Goal: Information Seeking & Learning: Learn about a topic

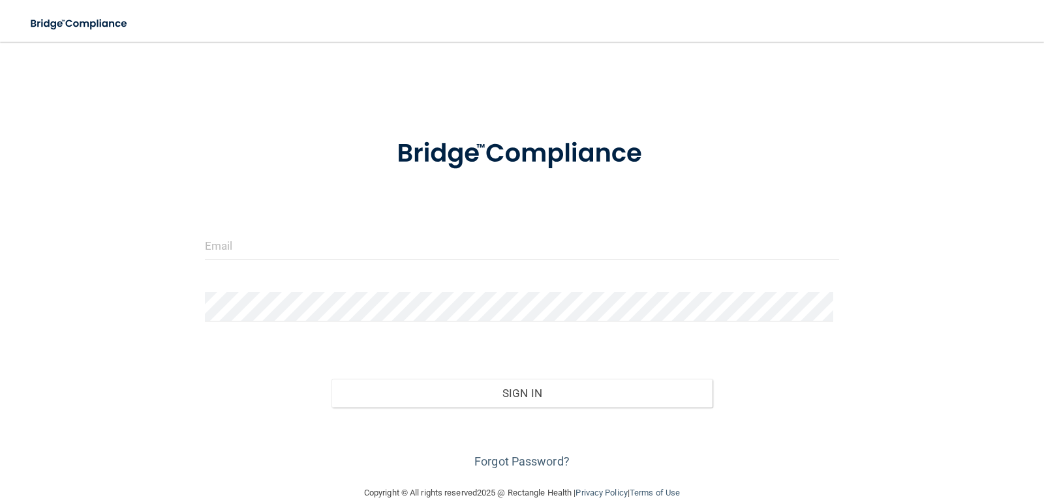
click at [395, 266] on div at bounding box center [522, 250] width 654 height 39
click at [402, 250] on input "email" at bounding box center [522, 245] width 635 height 29
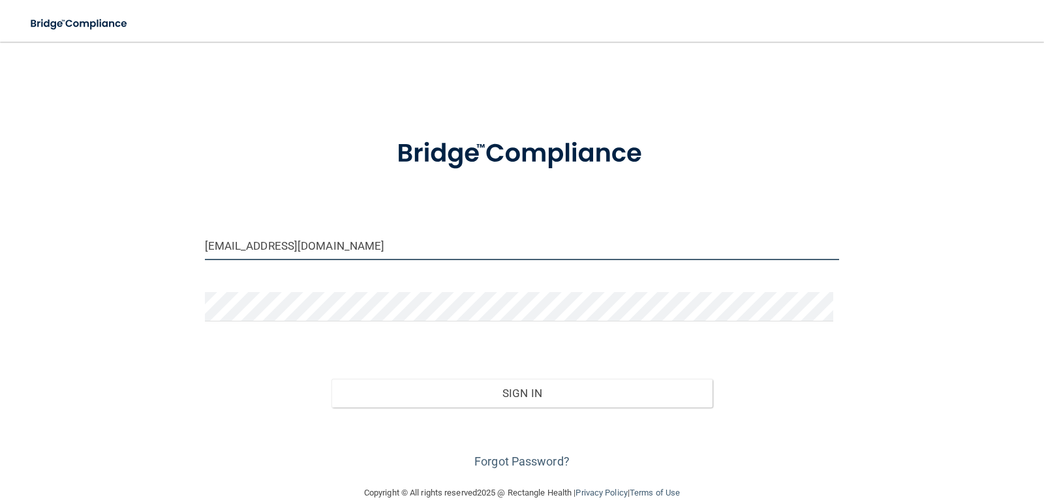
type input "[EMAIL_ADDRESS][DOMAIN_NAME]"
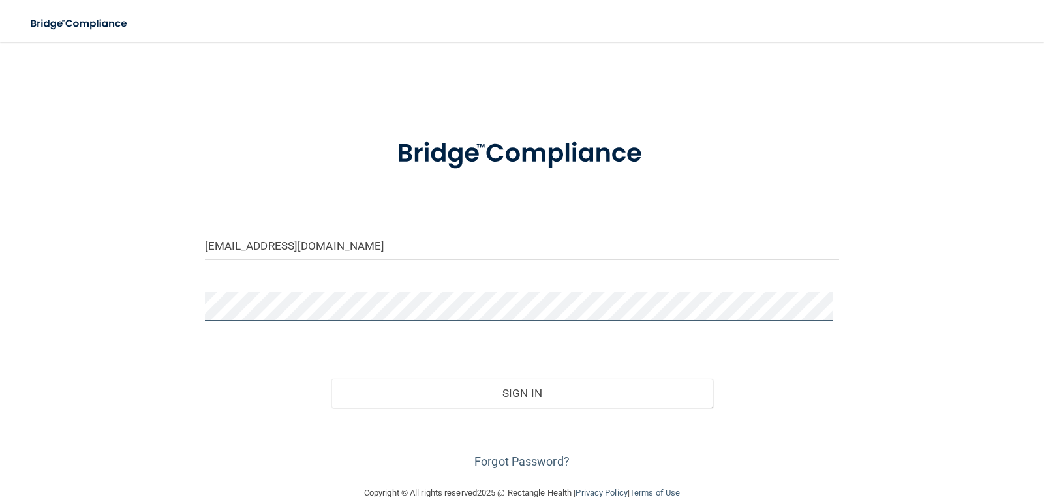
click at [331, 379] on button "Sign In" at bounding box center [521, 393] width 381 height 29
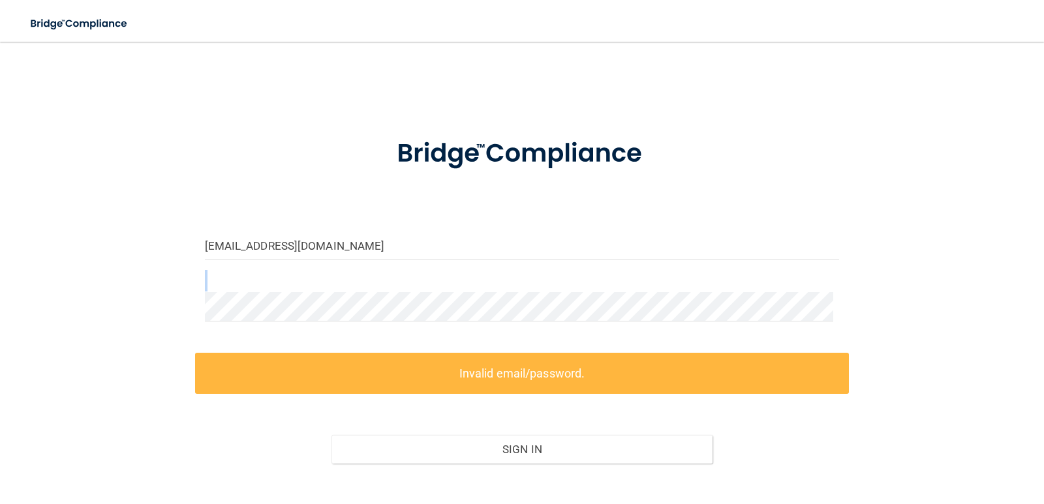
drag, startPoint x: 357, startPoint y: 284, endPoint x: 95, endPoint y: 318, distance: 264.5
click at [97, 320] on div "labeaukari@gmail.com Invalid email/password. You don't have permission to acces…" at bounding box center [521, 292] width 991 height 474
click at [144, 310] on div "labeaukari@gmail.com Invalid email/password. You don't have permission to acces…" at bounding box center [521, 292] width 991 height 474
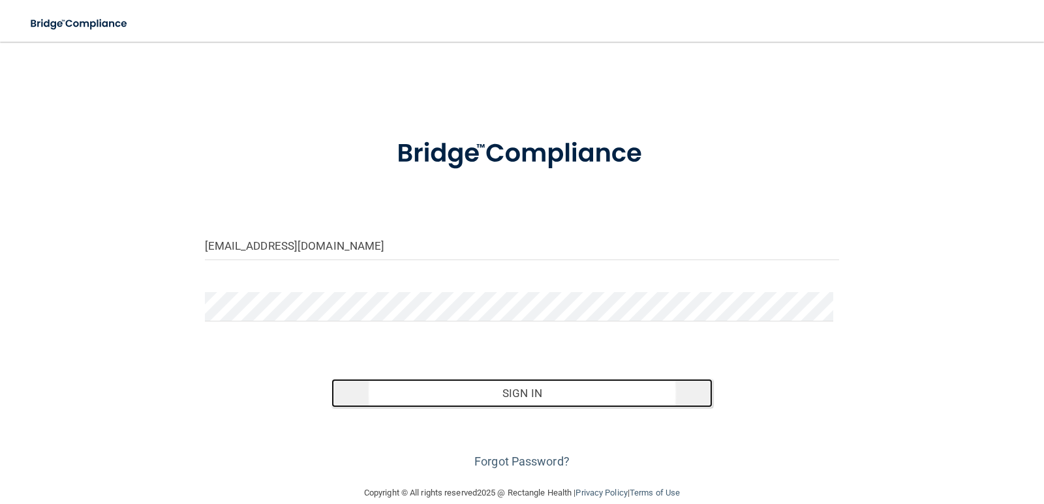
click at [531, 394] on button "Sign In" at bounding box center [521, 393] width 381 height 29
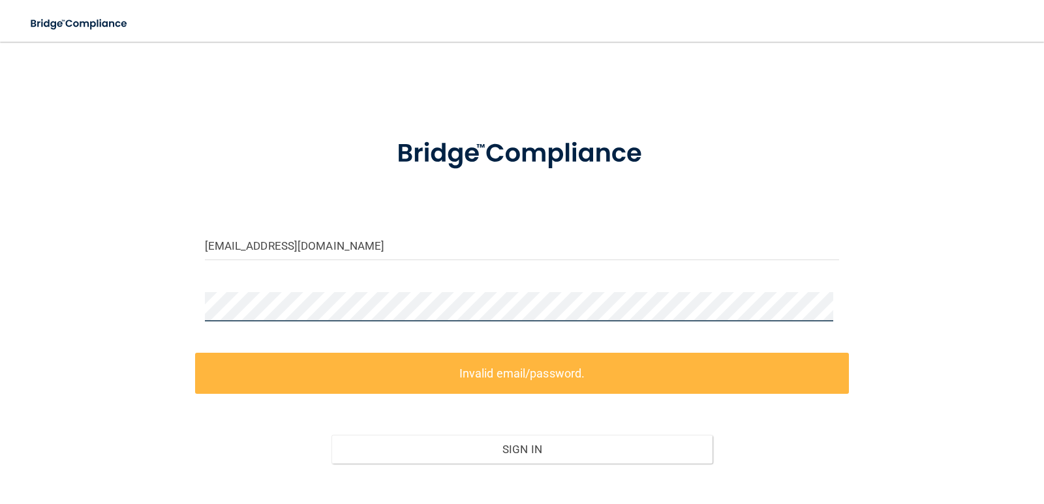
click at [155, 311] on div "labeaukari@gmail.com Invalid email/password. You don't have permission to acces…" at bounding box center [521, 292] width 991 height 474
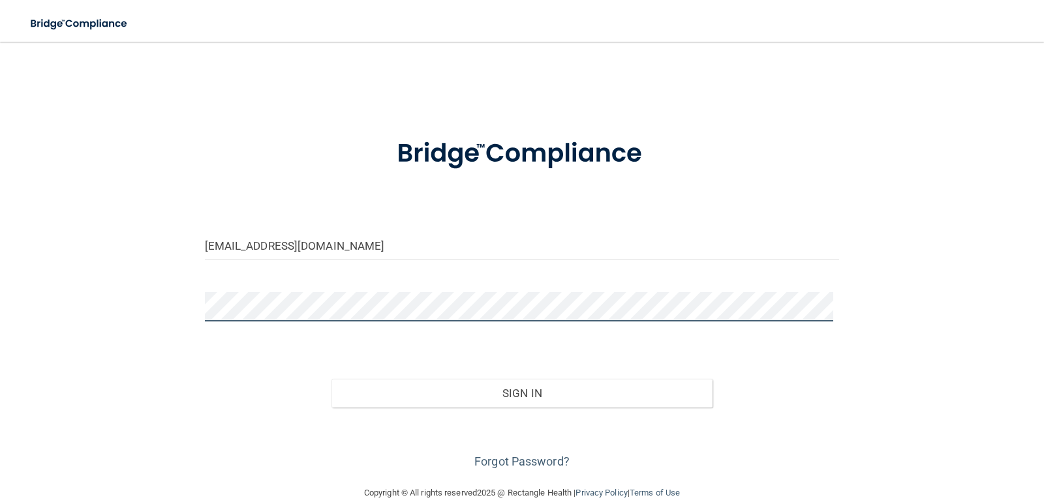
click at [331, 379] on button "Sign In" at bounding box center [521, 393] width 381 height 29
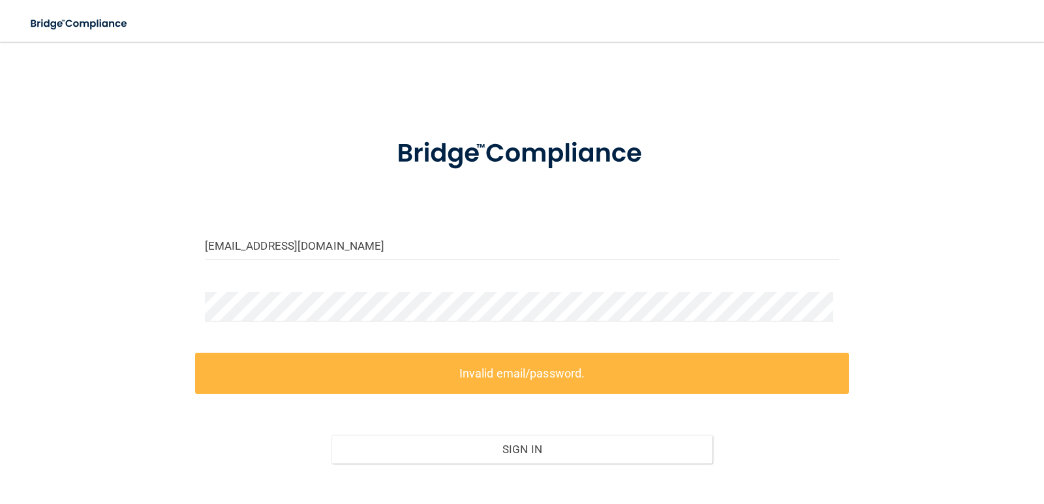
drag, startPoint x: 320, startPoint y: 323, endPoint x: 196, endPoint y: 309, distance: 124.8
click at [185, 314] on div "labeaukari@gmail.com Invalid email/password. You don't have permission to acces…" at bounding box center [521, 292] width 991 height 474
drag, startPoint x: 259, startPoint y: 288, endPoint x: 164, endPoint y: 305, distance: 96.7
click at [164, 305] on div "labeaukari@gmail.com Invalid email/password. You don't have permission to acces…" at bounding box center [521, 292] width 991 height 474
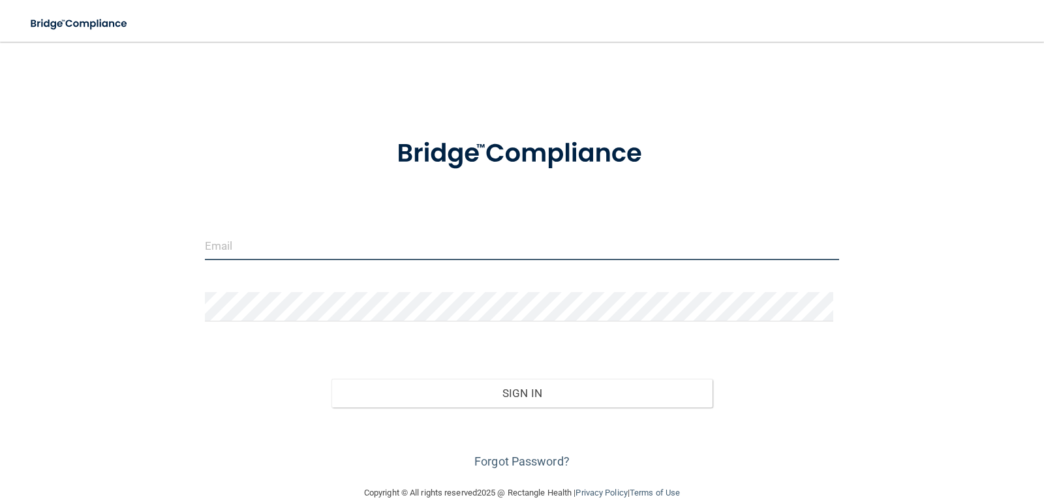
click at [268, 250] on input "email" at bounding box center [522, 245] width 635 height 29
click at [331, 379] on button "Sign In" at bounding box center [521, 393] width 381 height 29
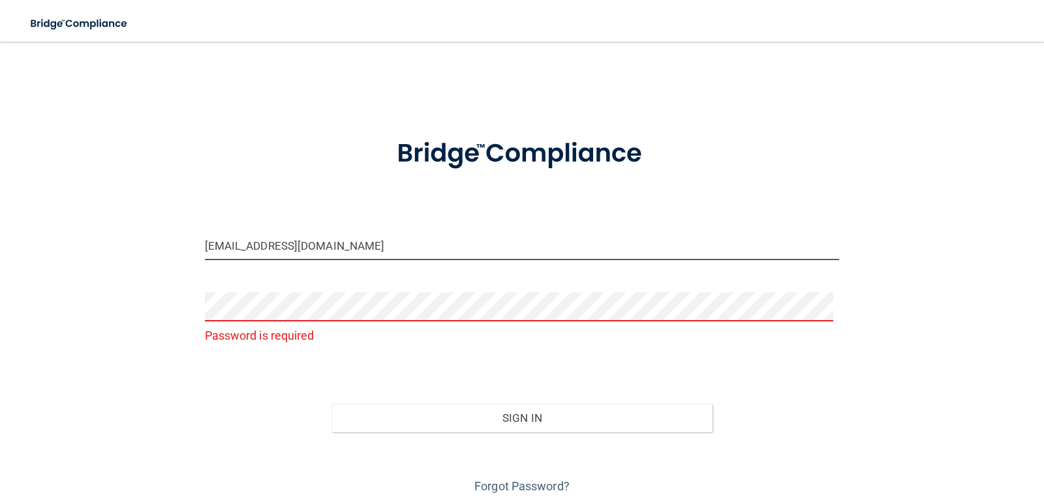
type input "[EMAIL_ADDRESS][DOMAIN_NAME]"
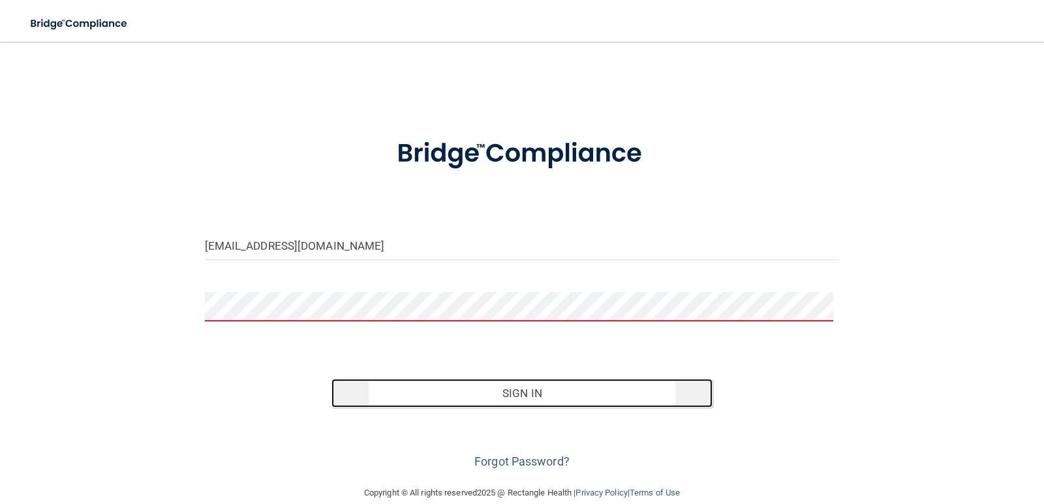
click at [567, 397] on button "Sign In" at bounding box center [521, 393] width 381 height 29
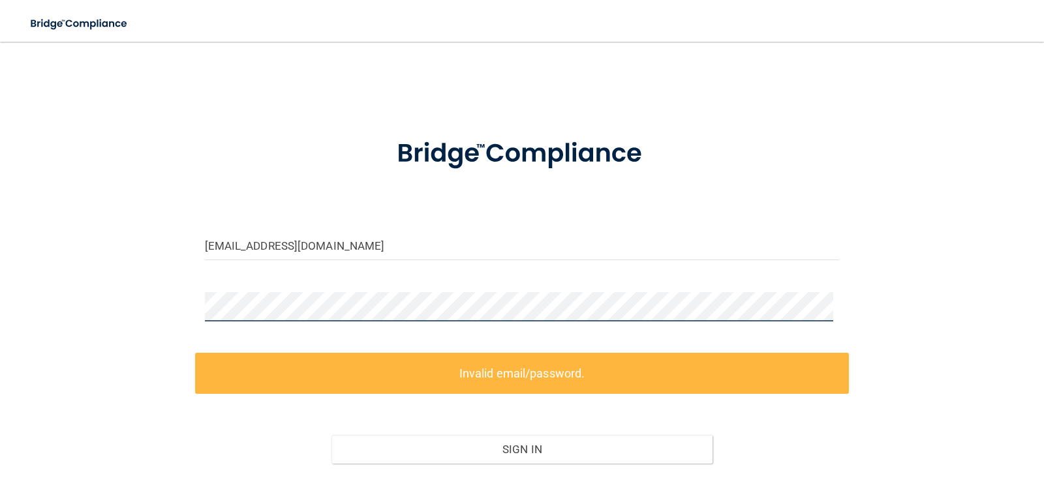
click at [123, 201] on div "[EMAIL_ADDRESS][DOMAIN_NAME] Invalid email/password. You don't have permission …" at bounding box center [521, 292] width 991 height 474
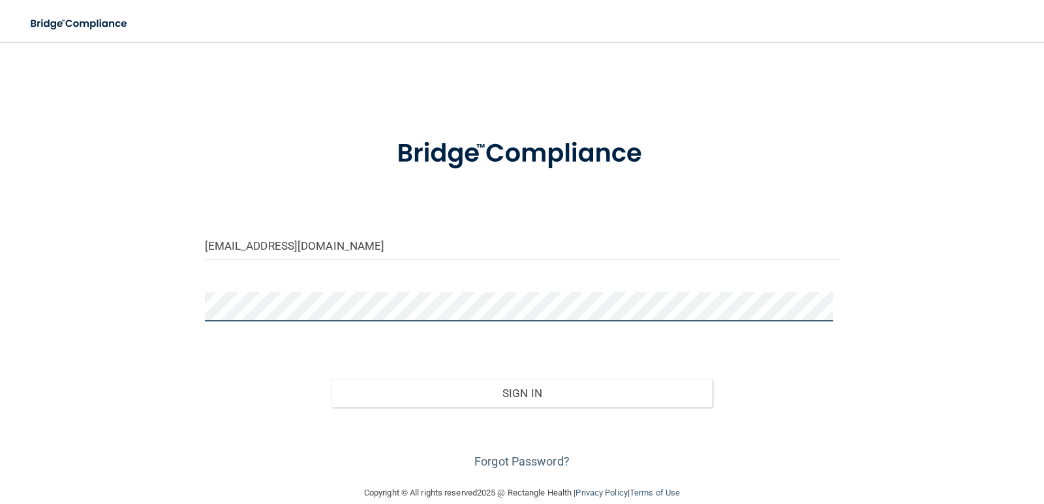
click at [331, 379] on button "Sign In" at bounding box center [521, 393] width 381 height 29
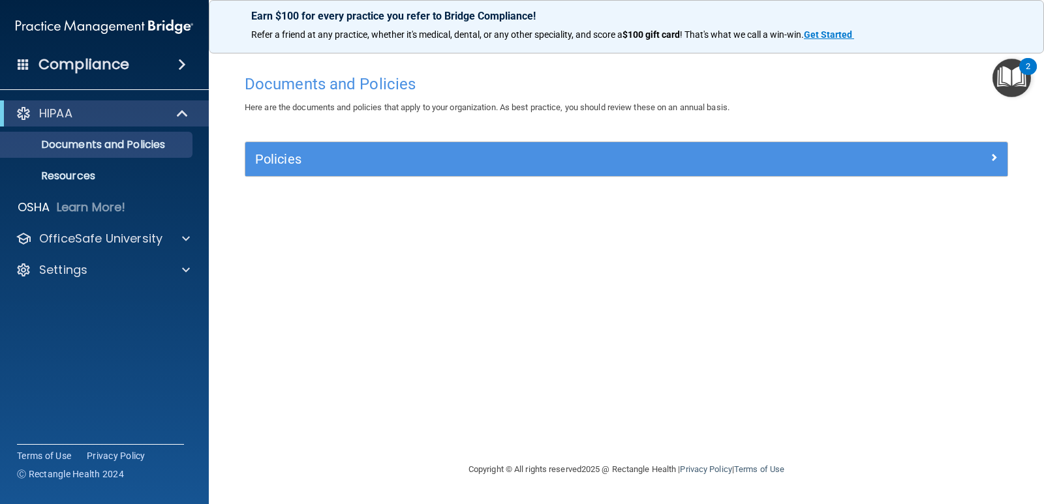
click at [920, 187] on div "Policies Select All (Unselect 0) Unselect All Print Selected (0) Acceptable Use…" at bounding box center [626, 167] width 783 height 50
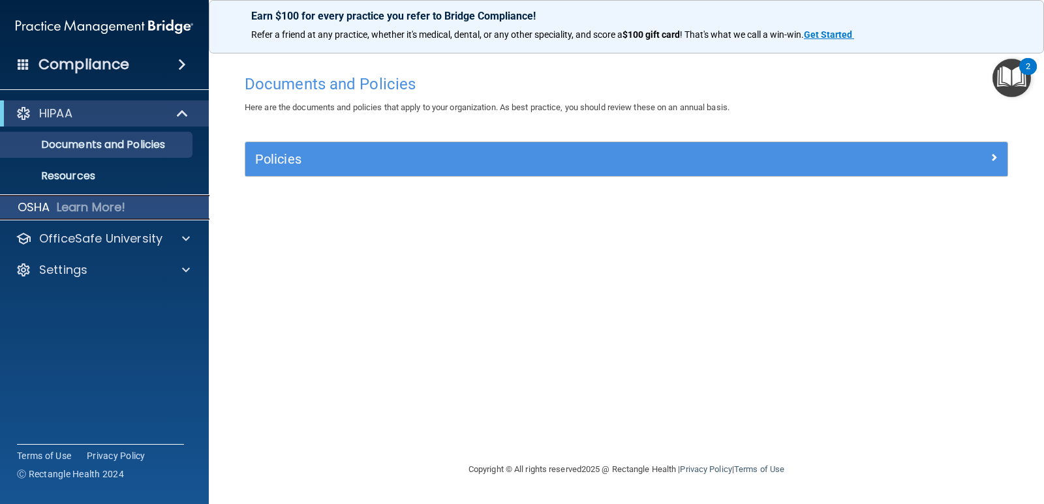
click at [121, 211] on p "Learn More!" at bounding box center [91, 208] width 69 height 16
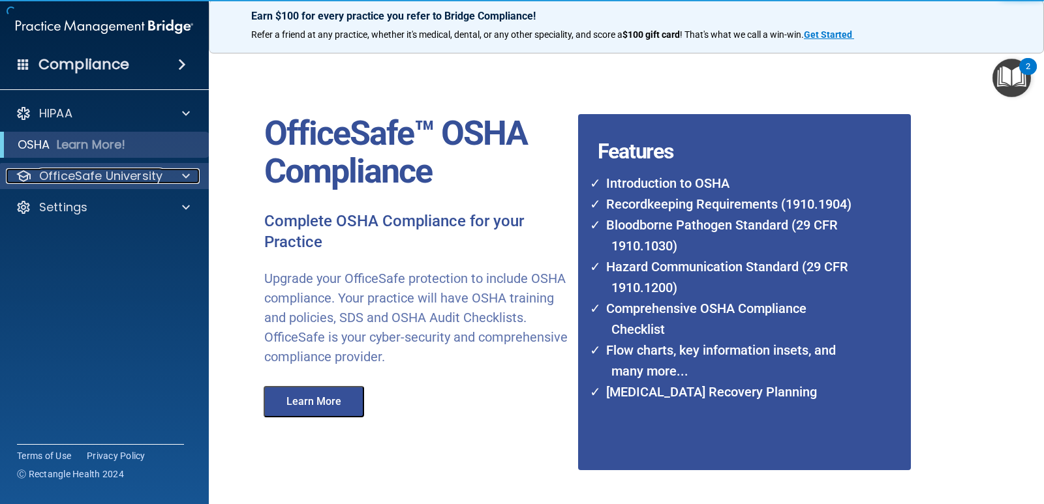
click at [100, 172] on p "OfficeSafe University" at bounding box center [100, 176] width 123 height 16
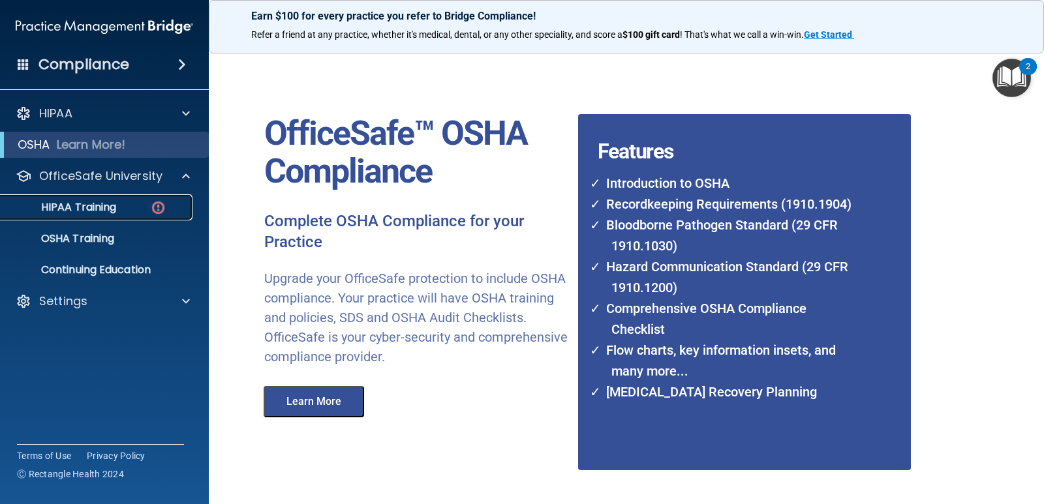
click at [145, 198] on link "HIPAA Training" at bounding box center [89, 207] width 205 height 26
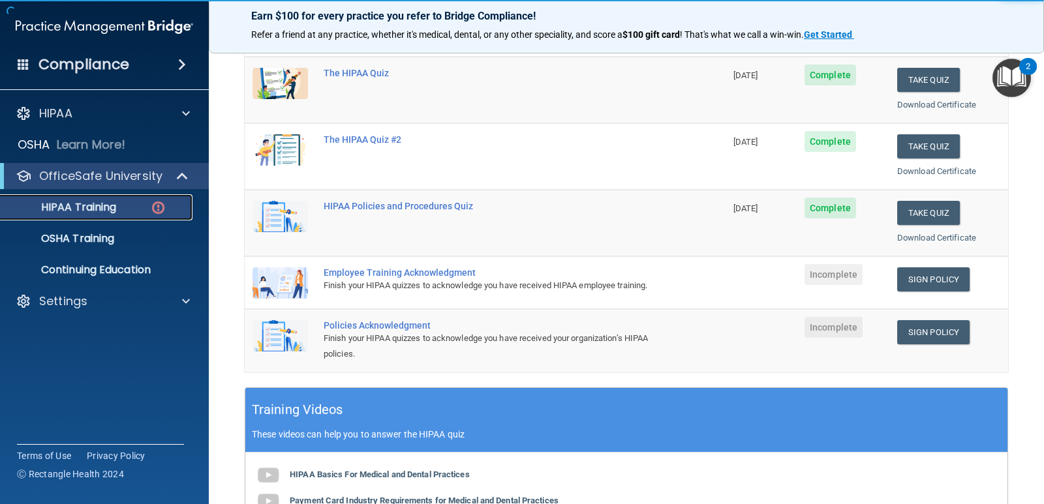
scroll to position [196, 0]
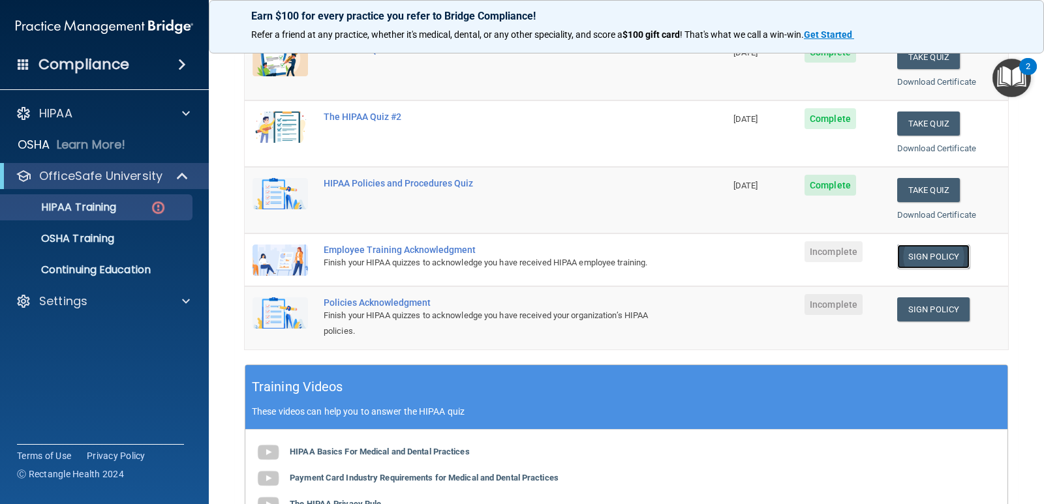
click at [910, 260] on link "Sign Policy" at bounding box center [933, 257] width 72 height 24
click at [916, 259] on link "Sign Policy" at bounding box center [933, 257] width 72 height 24
click at [935, 318] on link "Sign Policy" at bounding box center [933, 309] width 72 height 24
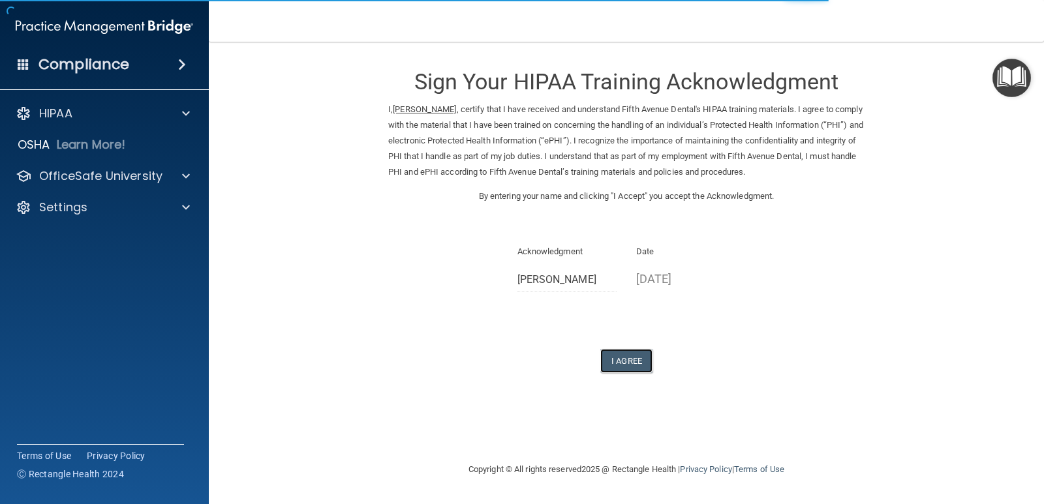
drag, startPoint x: 629, startPoint y: 357, endPoint x: 596, endPoint y: 367, distance: 33.9
click at [628, 357] on button "I Agree" at bounding box center [626, 361] width 52 height 24
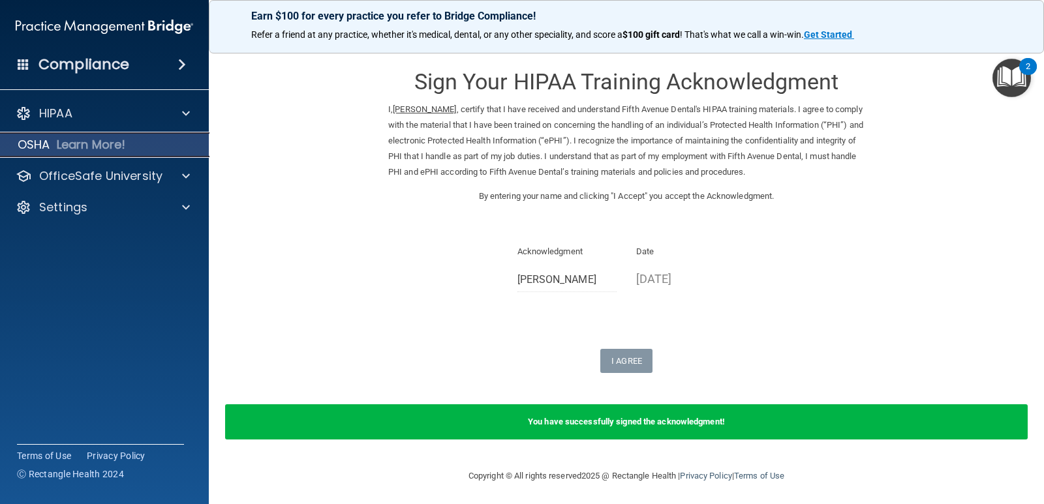
click at [164, 149] on div "OSHA Learn More!" at bounding box center [104, 145] width 229 height 26
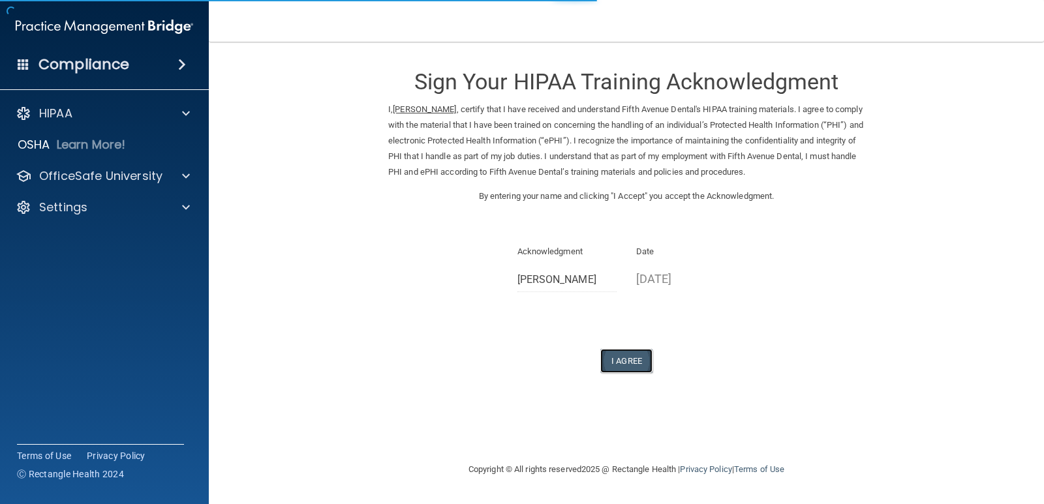
click at [631, 357] on button "I Agree" at bounding box center [626, 361] width 52 height 24
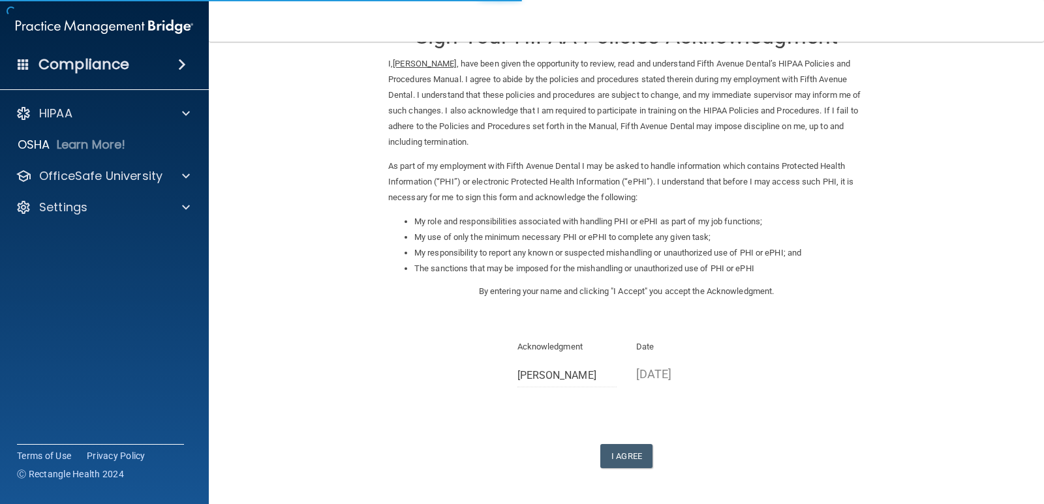
scroll to position [93, 0]
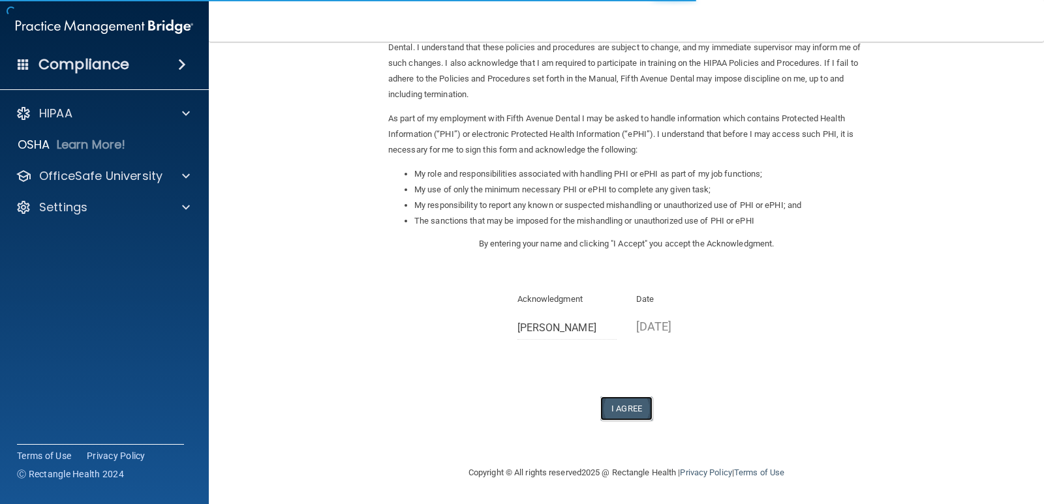
click at [616, 408] on button "I Agree" at bounding box center [626, 409] width 52 height 24
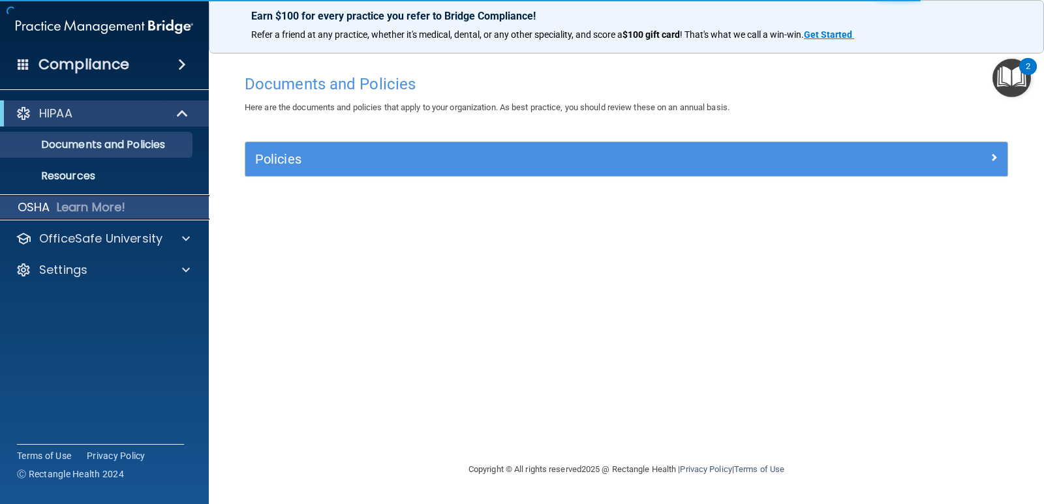
click at [136, 209] on div "OSHA Learn More!" at bounding box center [104, 207] width 229 height 26
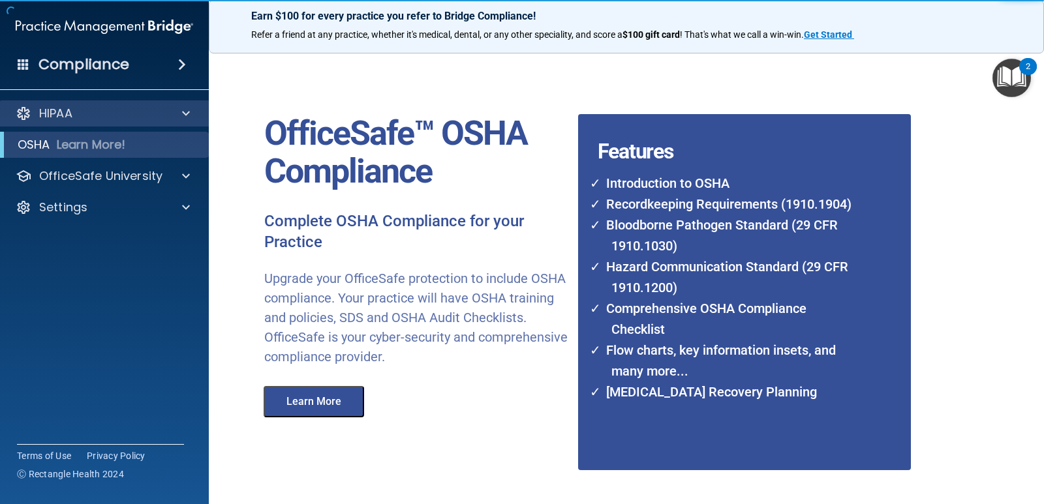
click at [93, 104] on div "HIPAA" at bounding box center [104, 113] width 209 height 26
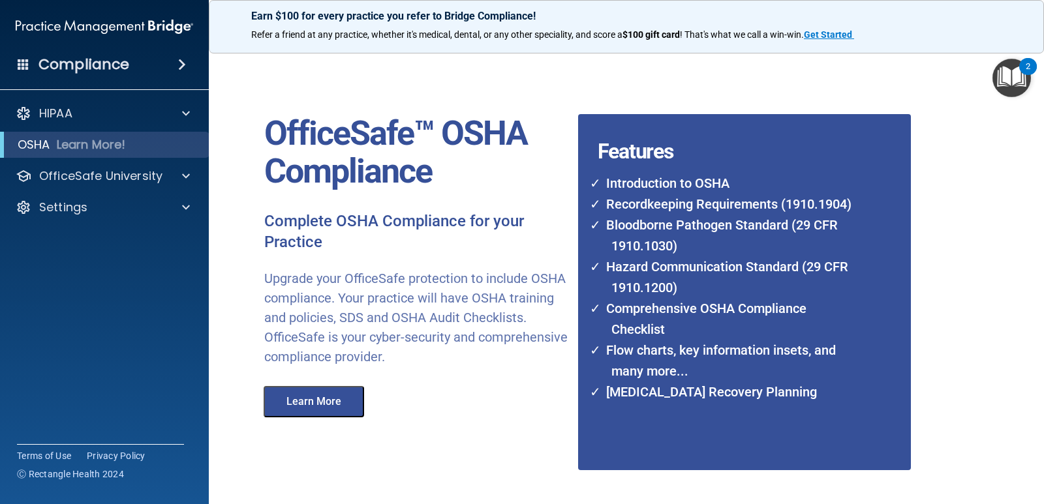
click at [114, 45] on div "Compliance" at bounding box center [104, 39] width 183 height 79
click at [99, 57] on h4 "Compliance" at bounding box center [83, 64] width 91 height 18
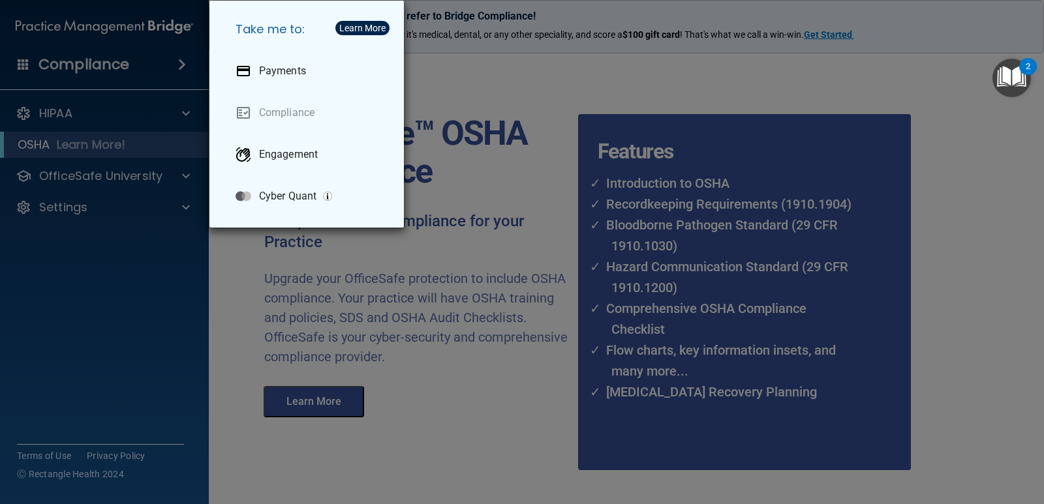
click at [86, 64] on div "Take me to: Payments Compliance Engagement Cyber Quant" at bounding box center [522, 252] width 1044 height 504
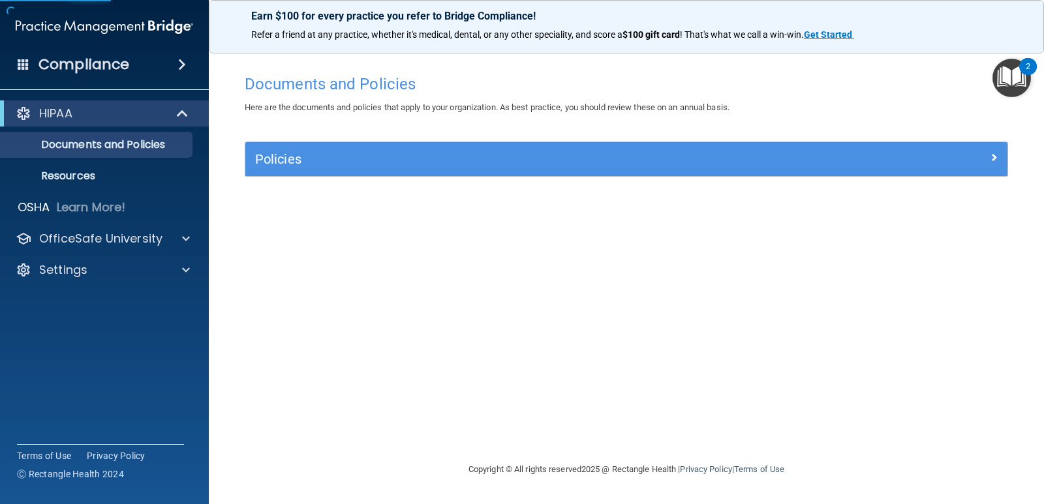
click at [192, 103] on div "HIPAA" at bounding box center [104, 113] width 209 height 26
click at [161, 147] on p "Documents and Policies" at bounding box center [97, 144] width 178 height 13
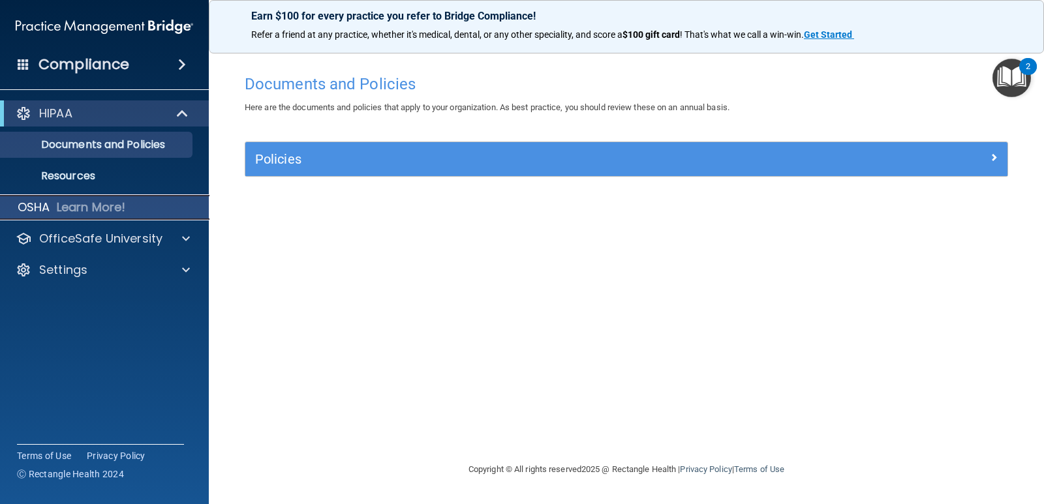
click at [92, 210] on p "Learn More!" at bounding box center [91, 208] width 69 height 16
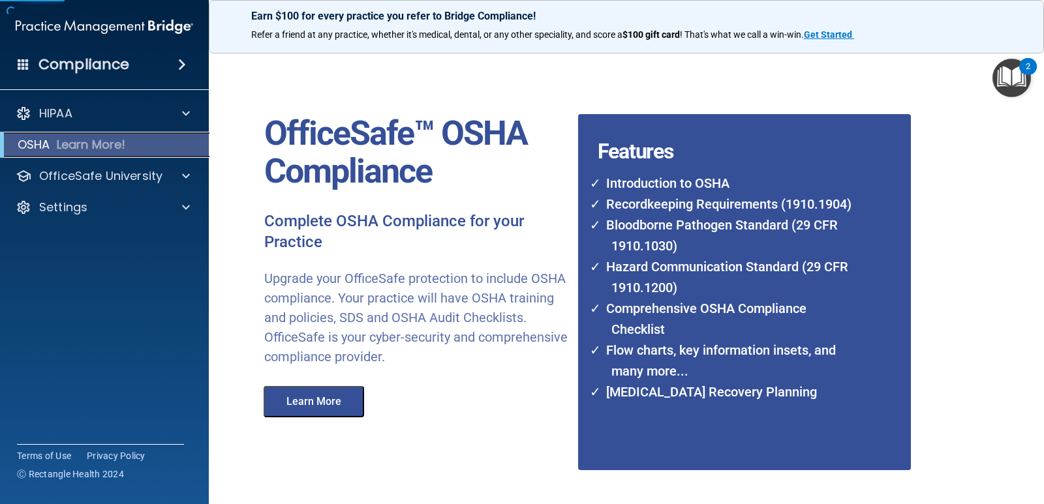
click at [97, 145] on p "Learn More!" at bounding box center [91, 145] width 69 height 16
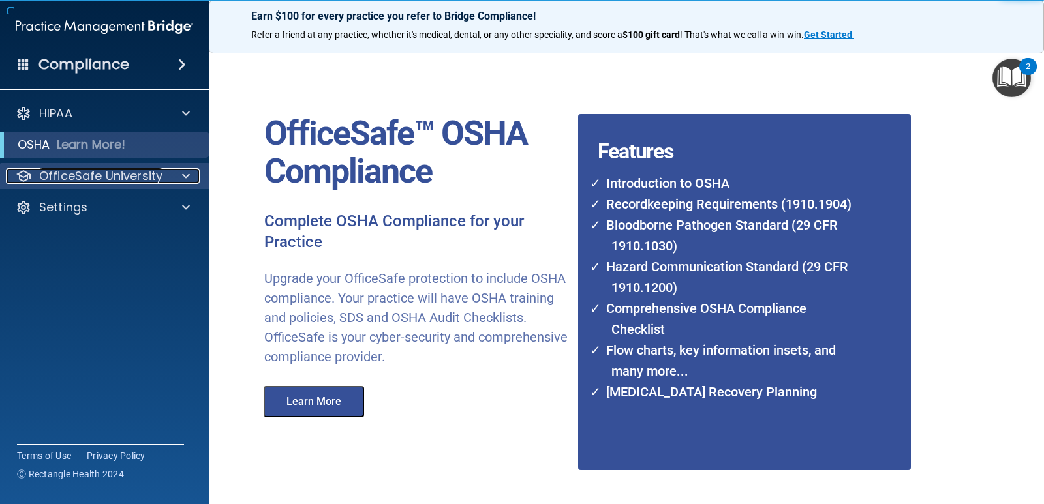
click at [90, 179] on p "OfficeSafe University" at bounding box center [100, 176] width 123 height 16
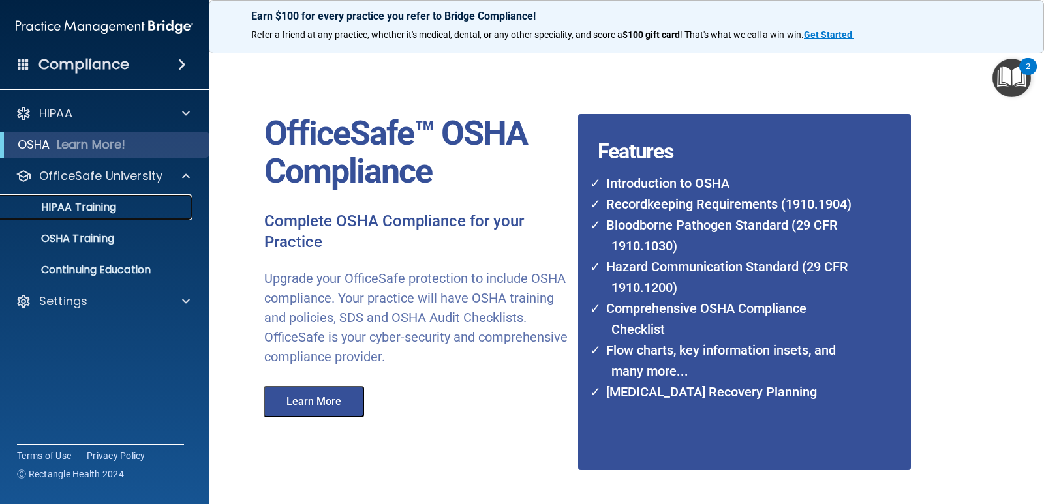
click at [90, 207] on p "HIPAA Training" at bounding box center [62, 207] width 108 height 13
